Goal: Find specific page/section: Find specific page/section

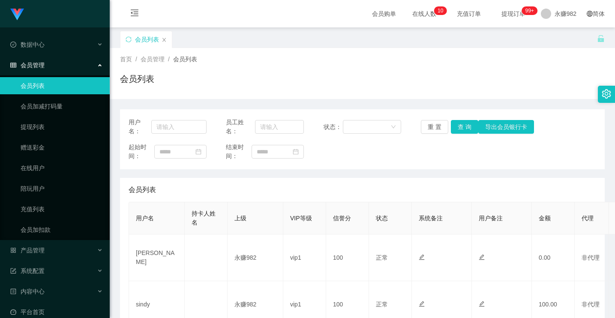
click at [131, 35] on div "会员列表" at bounding box center [145, 39] width 51 height 16
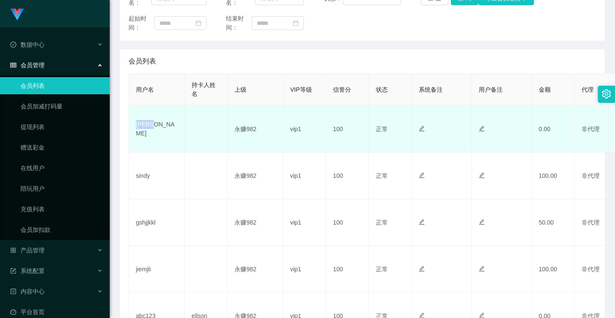
drag, startPoint x: 169, startPoint y: 129, endPoint x: 135, endPoint y: 132, distance: 33.9
click at [135, 132] on td "[PERSON_NAME]" at bounding box center [157, 129] width 56 height 47
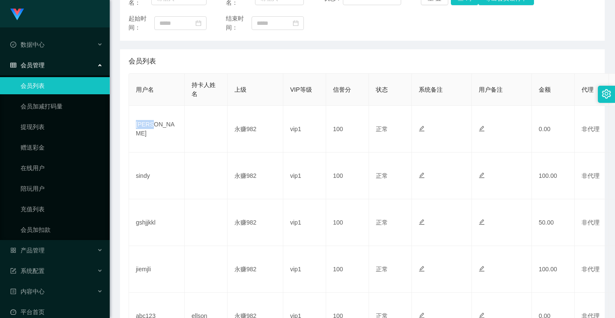
copy td "[PERSON_NAME]"
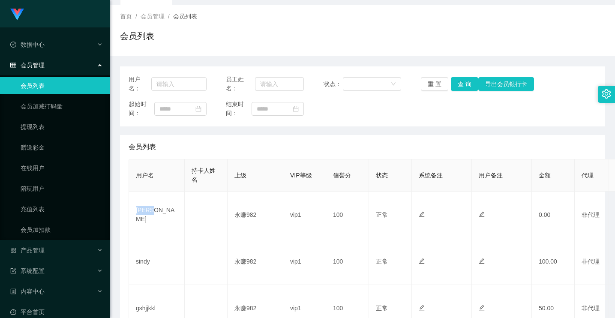
scroll to position [0, 0]
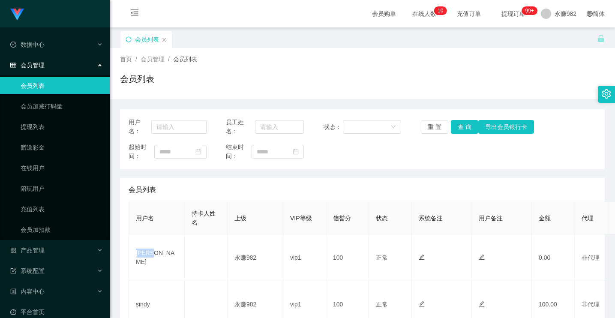
click at [128, 39] on icon "图标: sync" at bounding box center [129, 39] width 6 height 6
drag, startPoint x: 160, startPoint y: 13, endPoint x: 167, endPoint y: 13, distance: 7.3
click at [160, 13] on div "会员购单 在线人数 0 1 2 3 4 5 6 7 8 9 0 1 2 3 4 5 6 7 8 9 0 1 2 3 4 5 6 7 8 9 0 1 2 3 4…" at bounding box center [362, 14] width 505 height 28
click at [130, 39] on icon "图标: sync" at bounding box center [129, 39] width 6 height 6
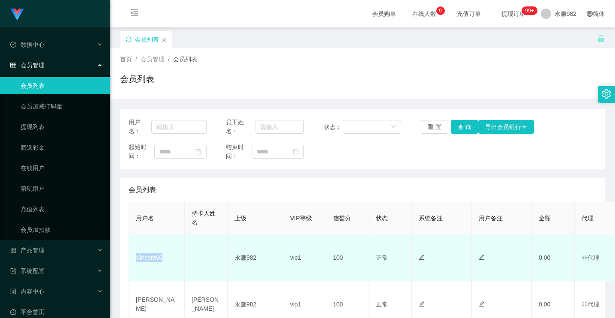
drag, startPoint x: 172, startPoint y: 259, endPoint x: 136, endPoint y: 257, distance: 35.7
click at [136, 257] on td "Vincent66" at bounding box center [157, 257] width 56 height 47
copy td "Vincent66"
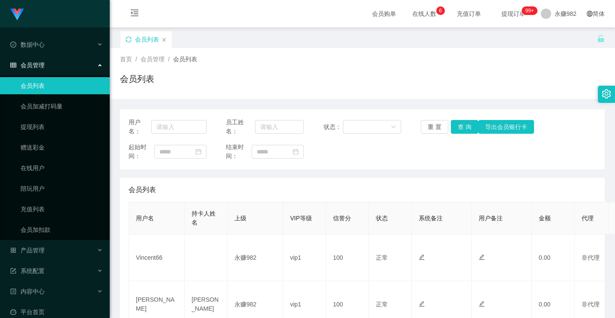
click at [155, 16] on div "会员购单 在线人数 0 1 2 3 4 5 6 7 8 9 0 1 2 3 4 5 6 7 8 9 0 1 2 3 4 5 6 7 8 9 充值订单 提现订单…" at bounding box center [362, 14] width 505 height 28
